Goal: Communication & Community: Answer question/provide support

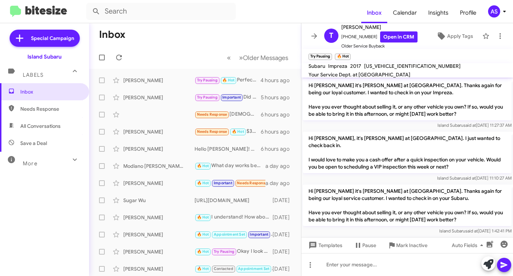
scroll to position [227, 0]
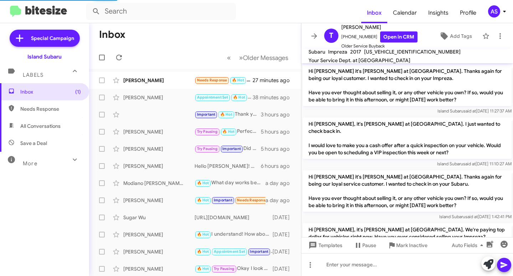
scroll to position [213, 0]
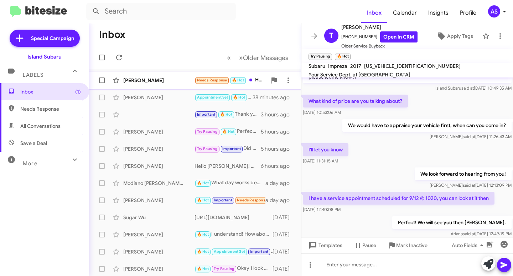
click at [175, 80] on div "[PERSON_NAME]" at bounding box center [158, 80] width 71 height 7
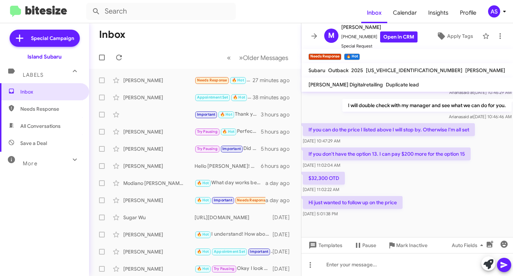
scroll to position [265, 0]
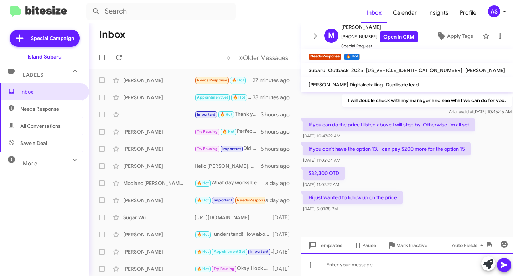
click at [347, 262] on div at bounding box center [408, 264] width 212 height 23
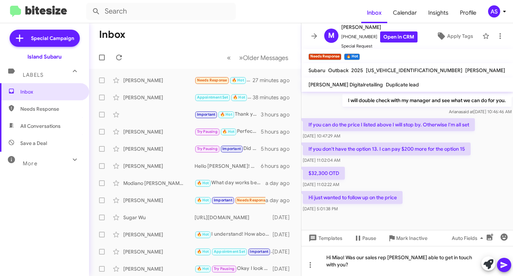
click at [502, 263] on icon at bounding box center [504, 265] width 7 height 6
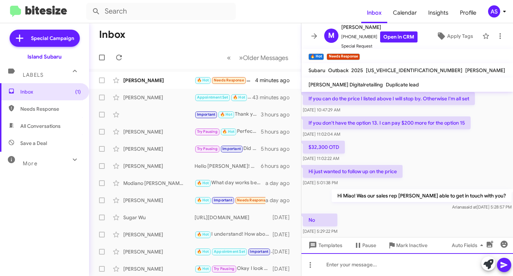
scroll to position [0, 0]
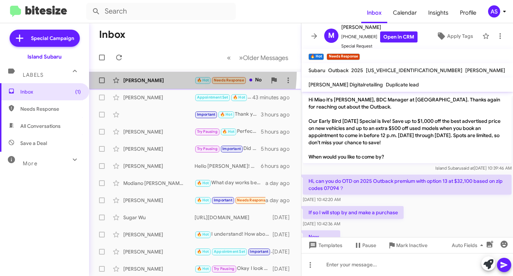
click at [160, 72] on span "Miao Tang 🔥 Hot Needs Response No 4 minutes ago" at bounding box center [195, 80] width 212 height 17
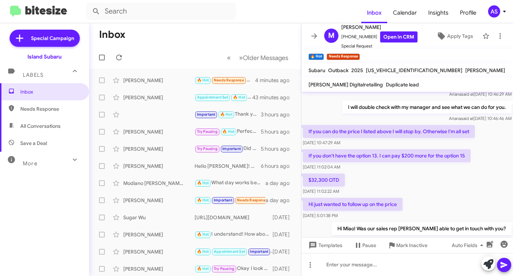
scroll to position [317, 0]
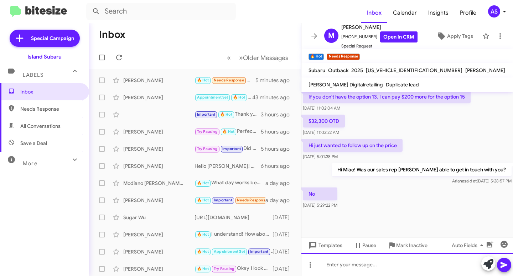
click at [361, 264] on div at bounding box center [408, 264] width 212 height 23
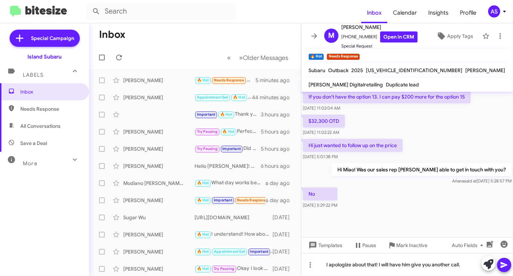
click at [507, 262] on icon at bounding box center [504, 264] width 9 height 9
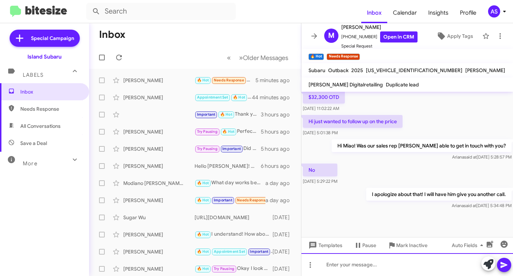
scroll to position [343, 0]
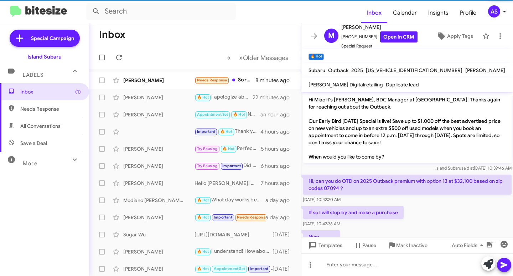
scroll to position [343, 0]
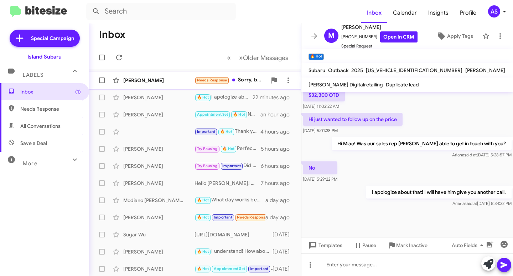
click at [147, 81] on div "Anthony Siringo" at bounding box center [158, 80] width 71 height 7
